Goal: Check status: Check status

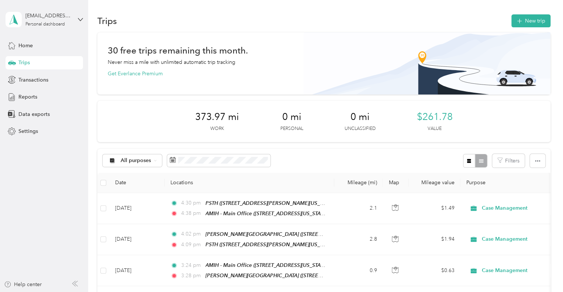
scroll to position [37, 0]
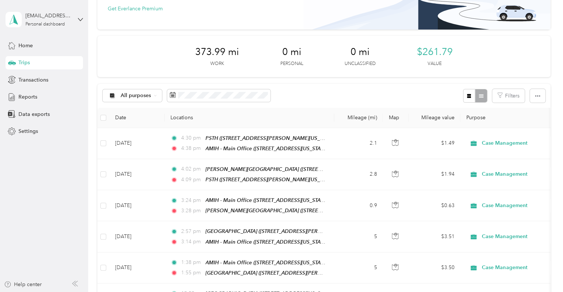
scroll to position [74, 0]
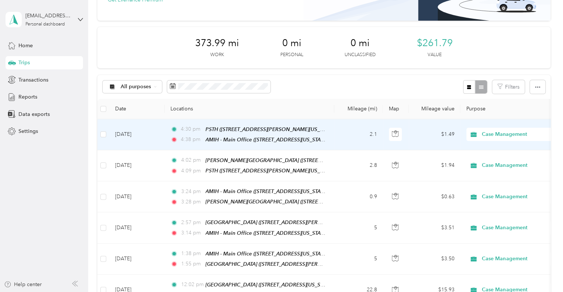
click at [153, 132] on td "[DATE]" at bounding box center [136, 134] width 55 height 31
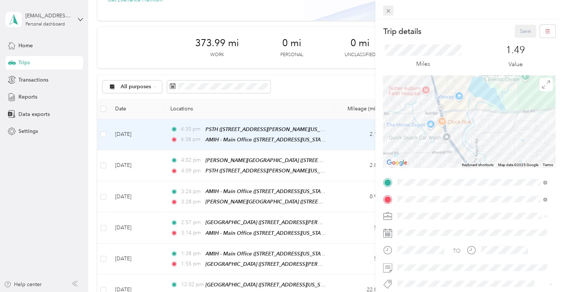
click at [387, 10] on icon at bounding box center [388, 11] width 4 height 4
